Goal: Find specific page/section: Find specific page/section

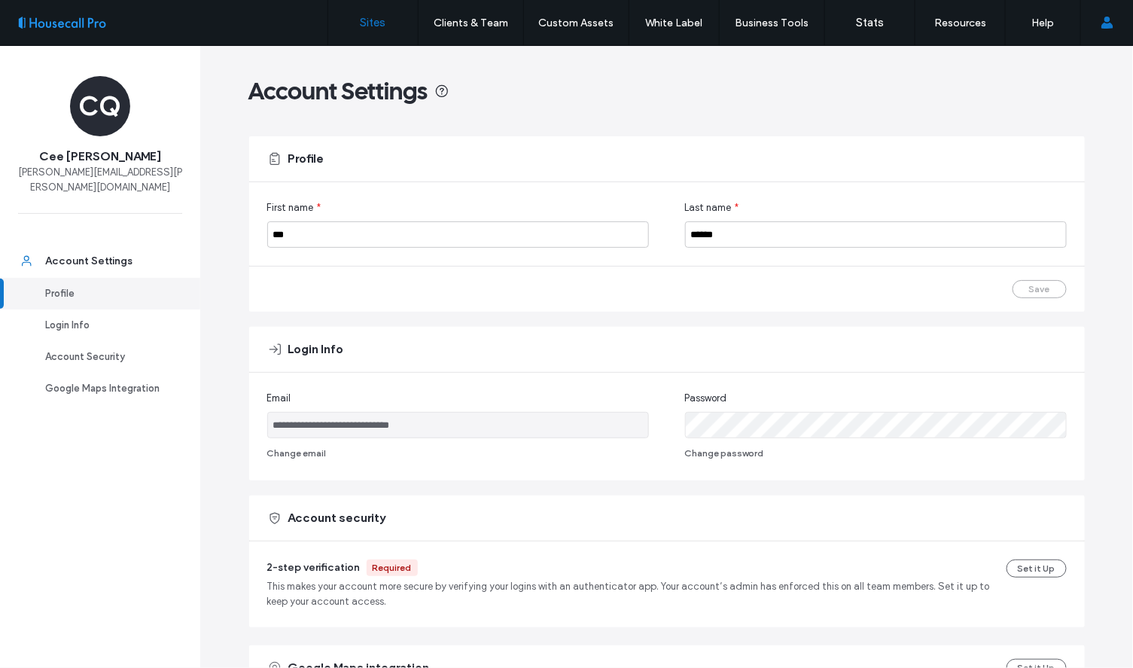
click at [367, 32] on link "Sites" at bounding box center [373, 22] width 90 height 45
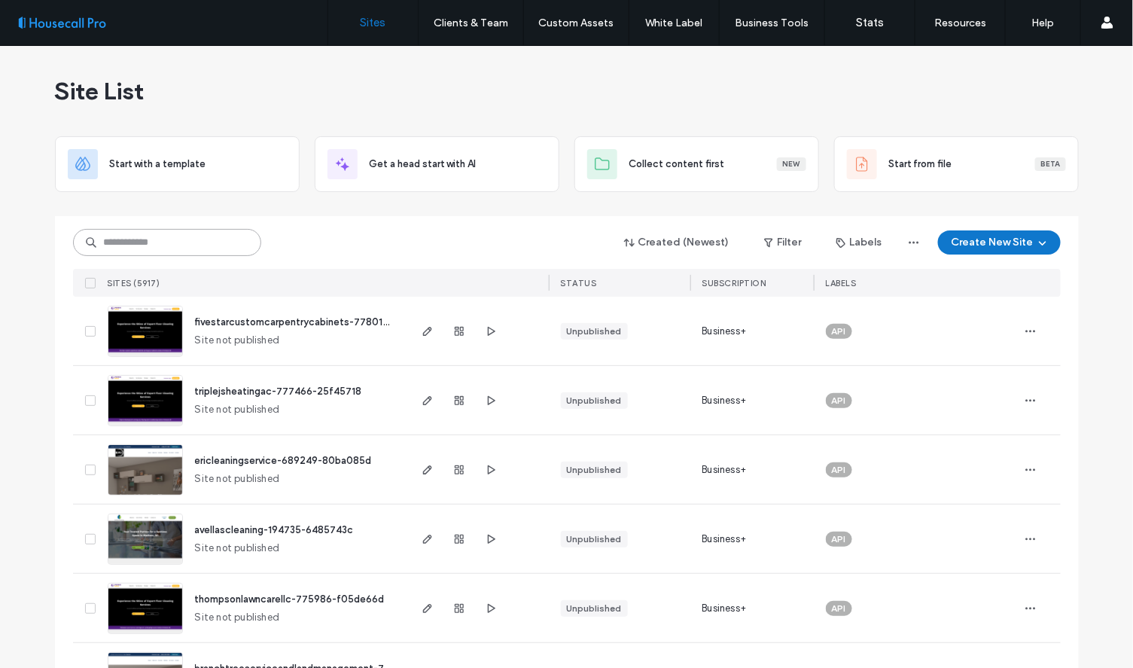
click at [196, 247] on input at bounding box center [167, 242] width 188 height 27
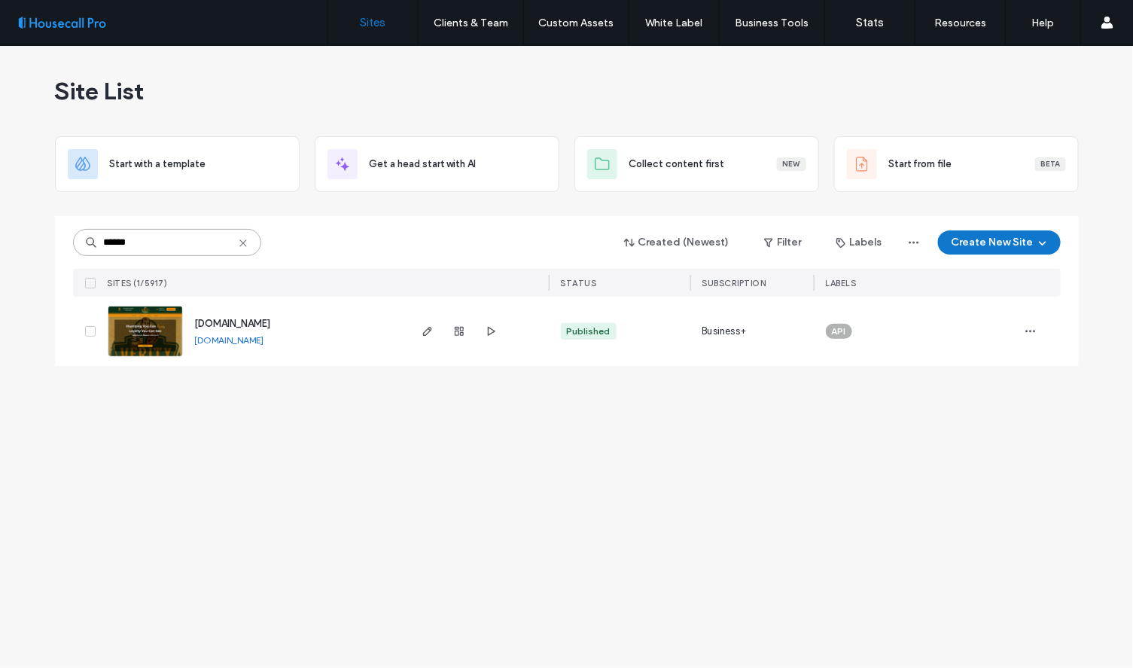
type input "******"
click at [154, 345] on img at bounding box center [145, 357] width 74 height 102
